Goal: Task Accomplishment & Management: Use online tool/utility

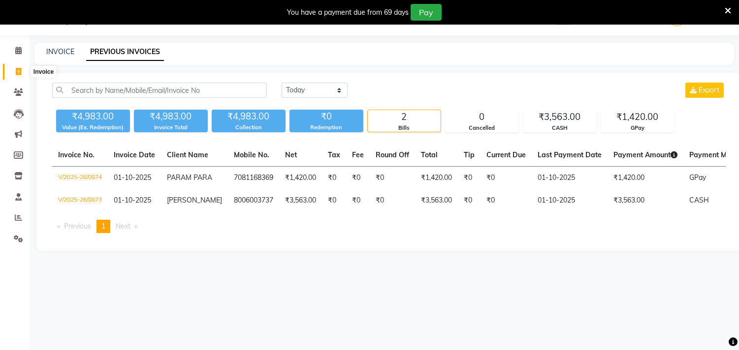
click at [11, 67] on span at bounding box center [18, 71] width 17 height 11
select select "service"
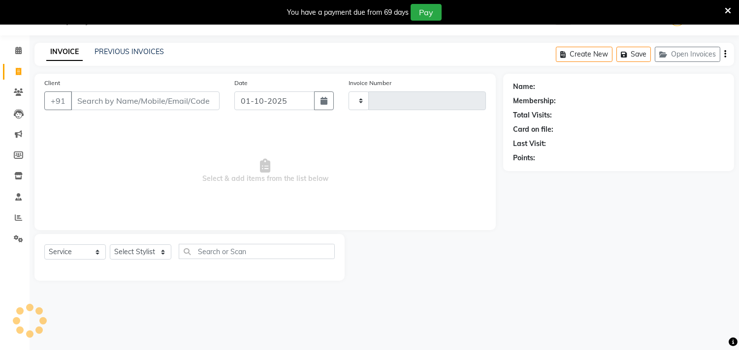
click at [100, 101] on input "Client" at bounding box center [145, 101] width 149 height 19
click at [129, 54] on link "PREVIOUS INVOICES" at bounding box center [128, 51] width 69 height 9
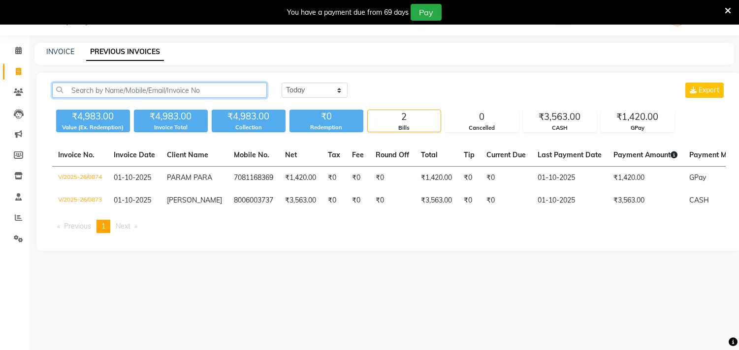
click at [112, 93] on input "text" at bounding box center [159, 90] width 215 height 15
type input "[PERSON_NAME]"
